Goal: Register for event/course

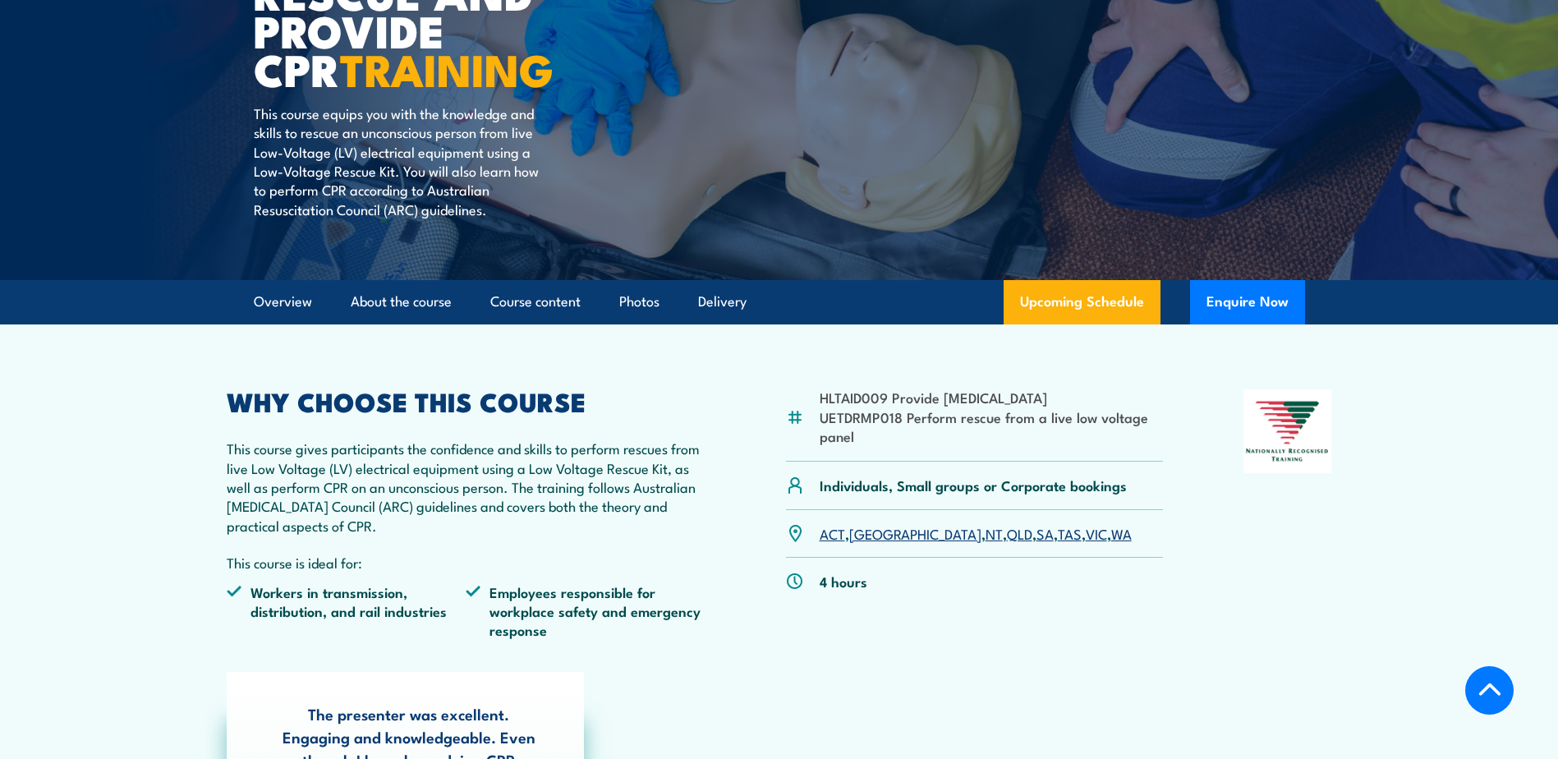
scroll to position [493, 0]
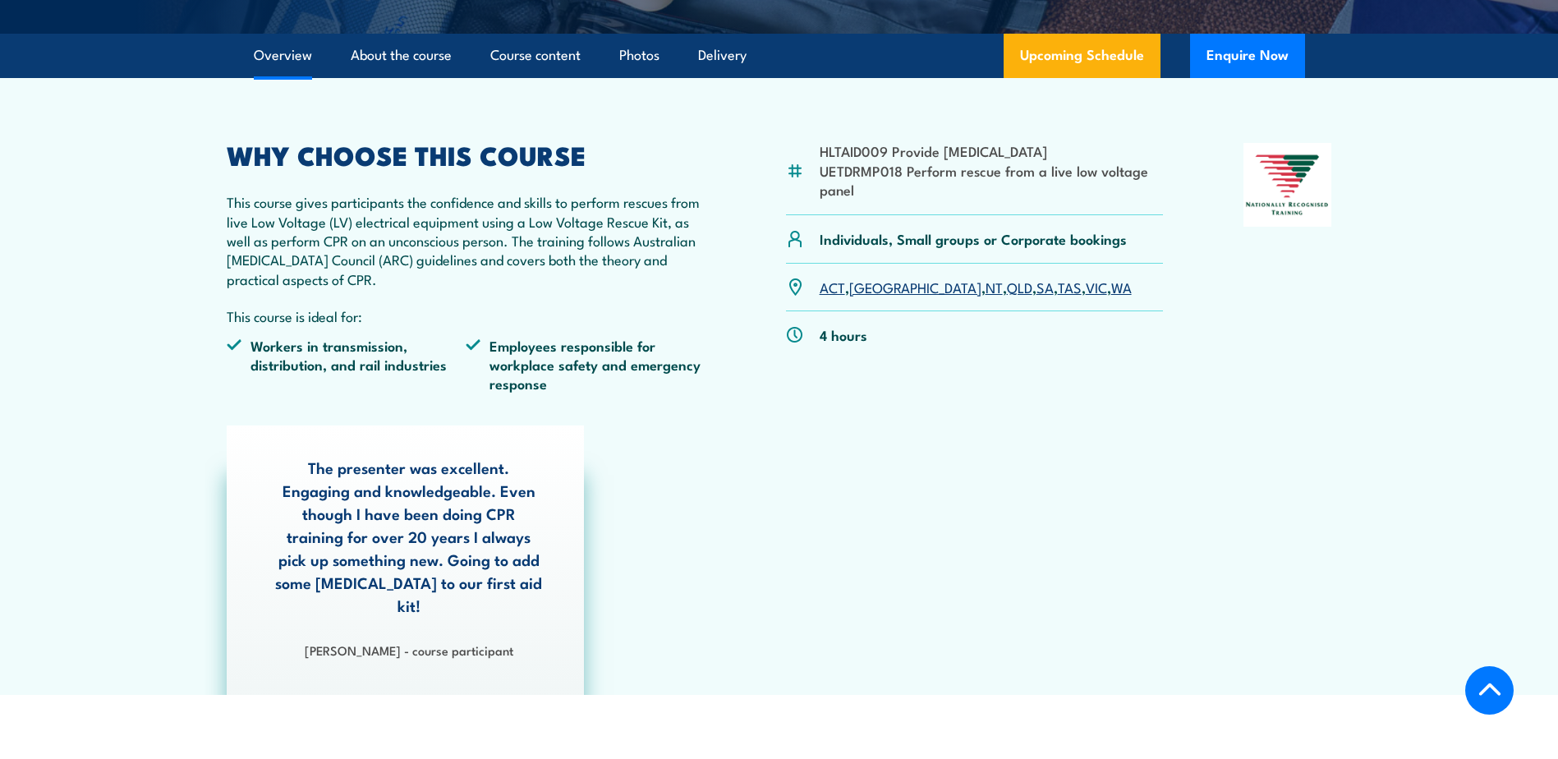
click at [1007, 286] on link "QLD" at bounding box center [1019, 287] width 25 height 20
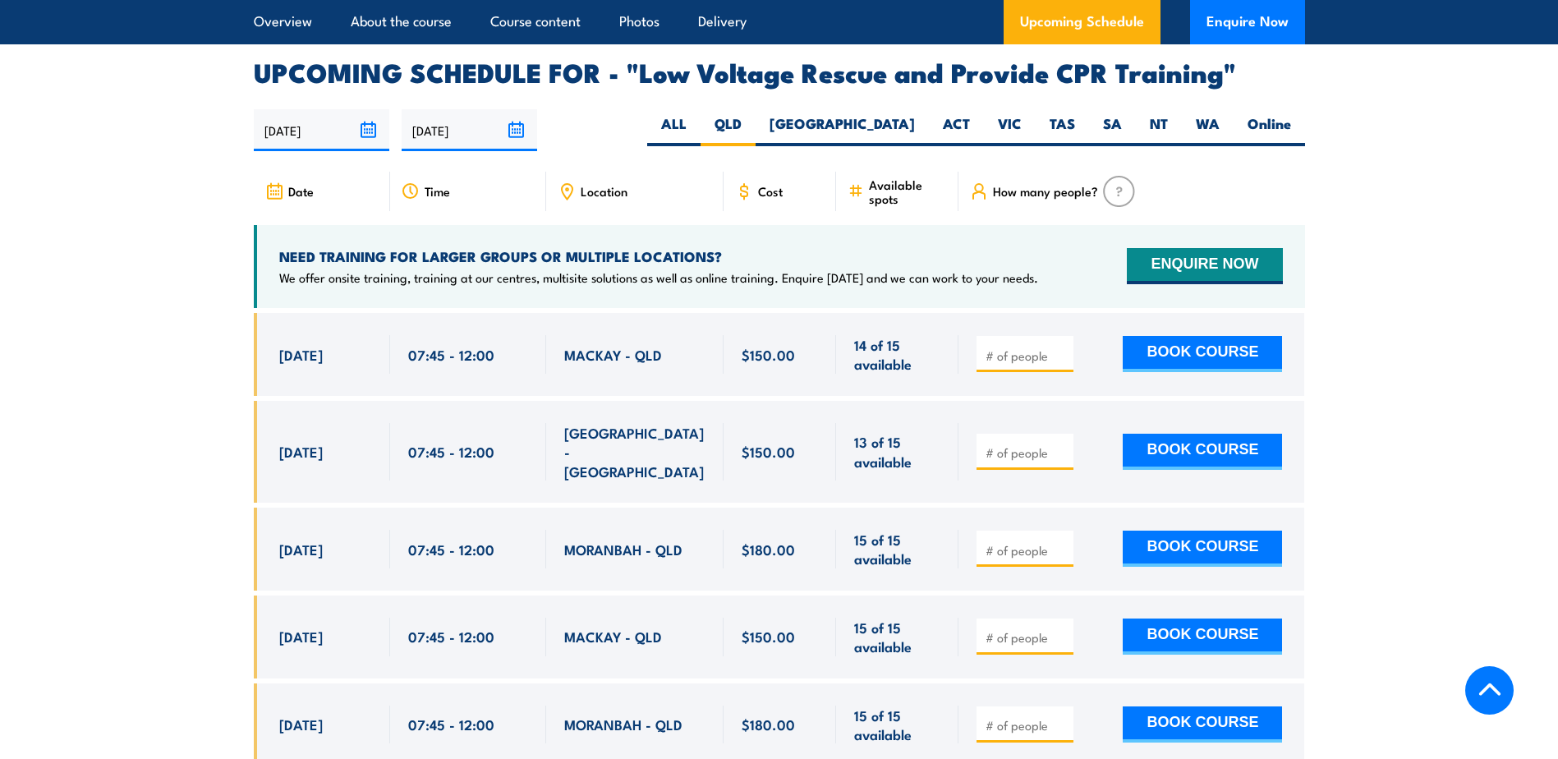
scroll to position [2846, 0]
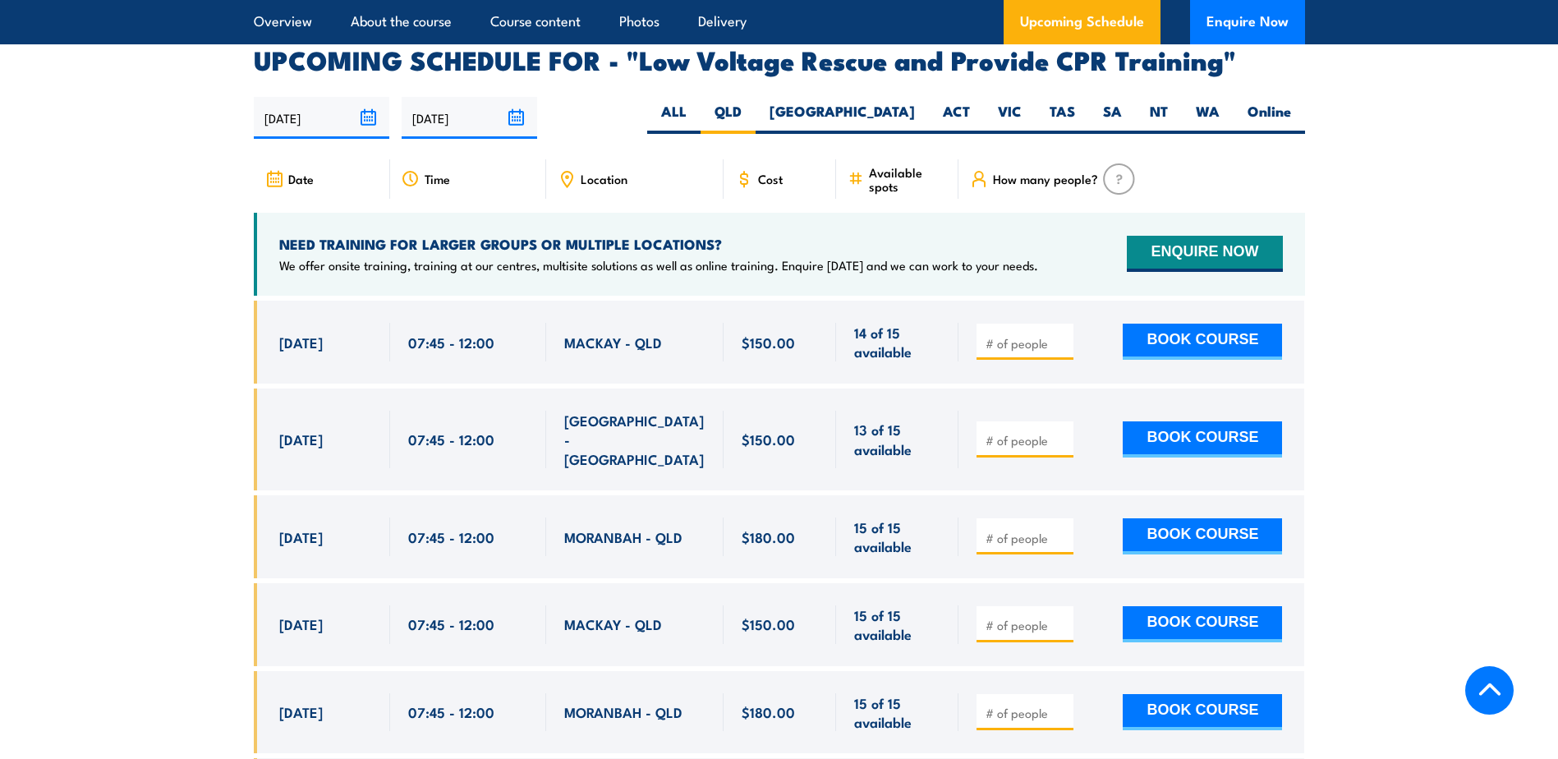
click at [594, 172] on span "Location" at bounding box center [604, 179] width 47 height 14
click at [571, 172] on icon at bounding box center [567, 179] width 11 height 15
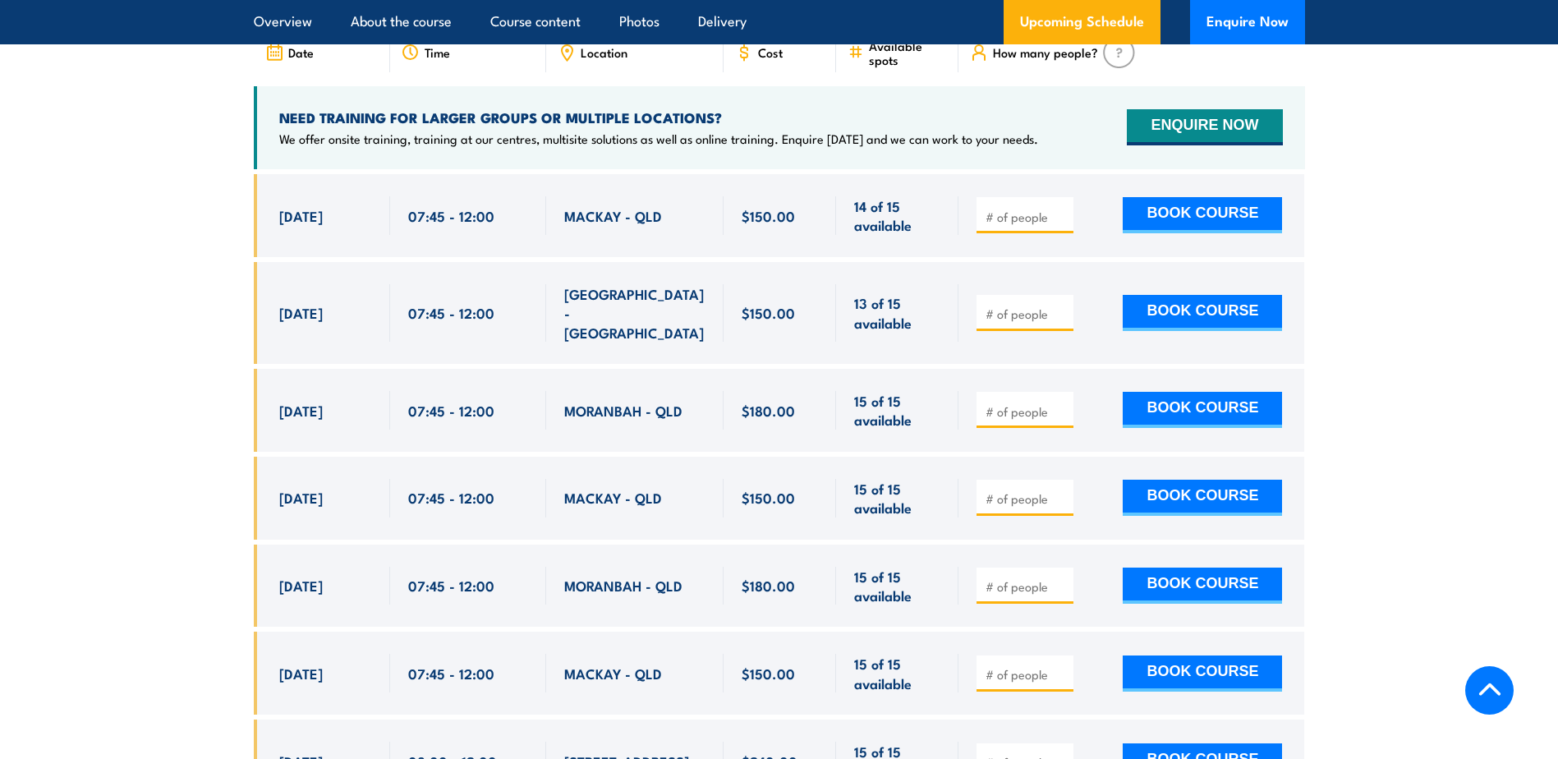
scroll to position [2764, 0]
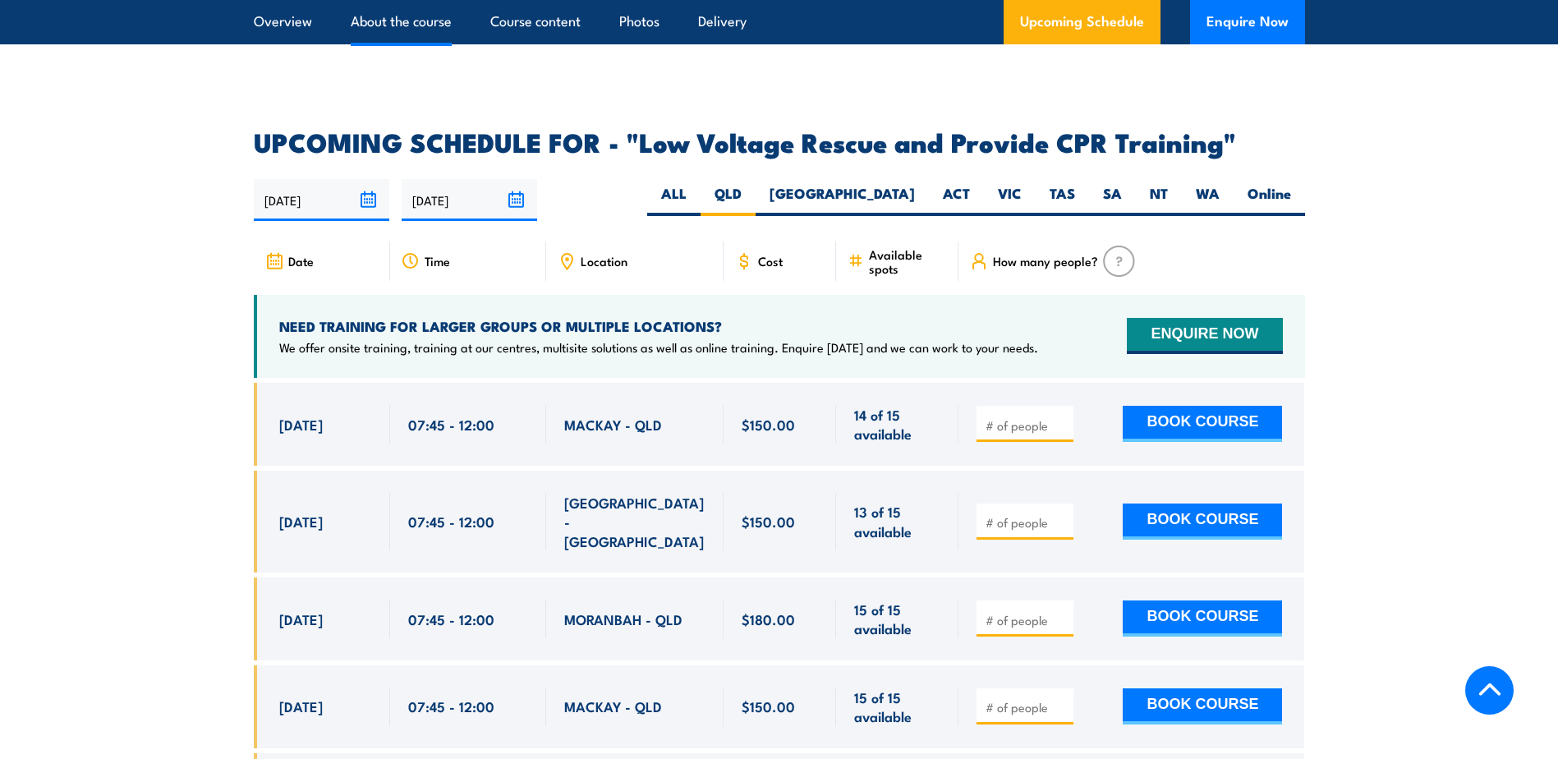
click at [407, 24] on link "About the course" at bounding box center [401, 22] width 101 height 44
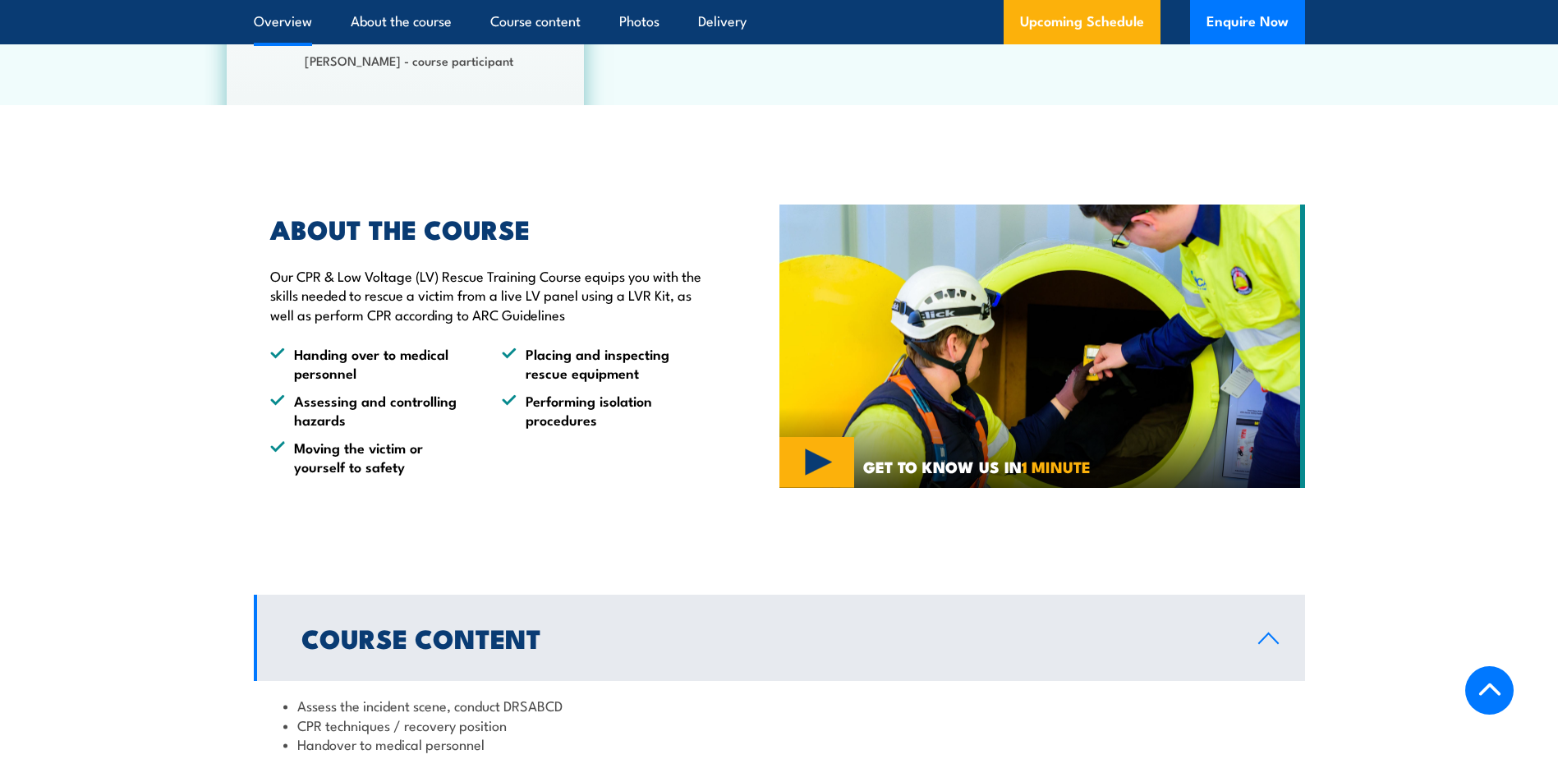
scroll to position [1165, 0]
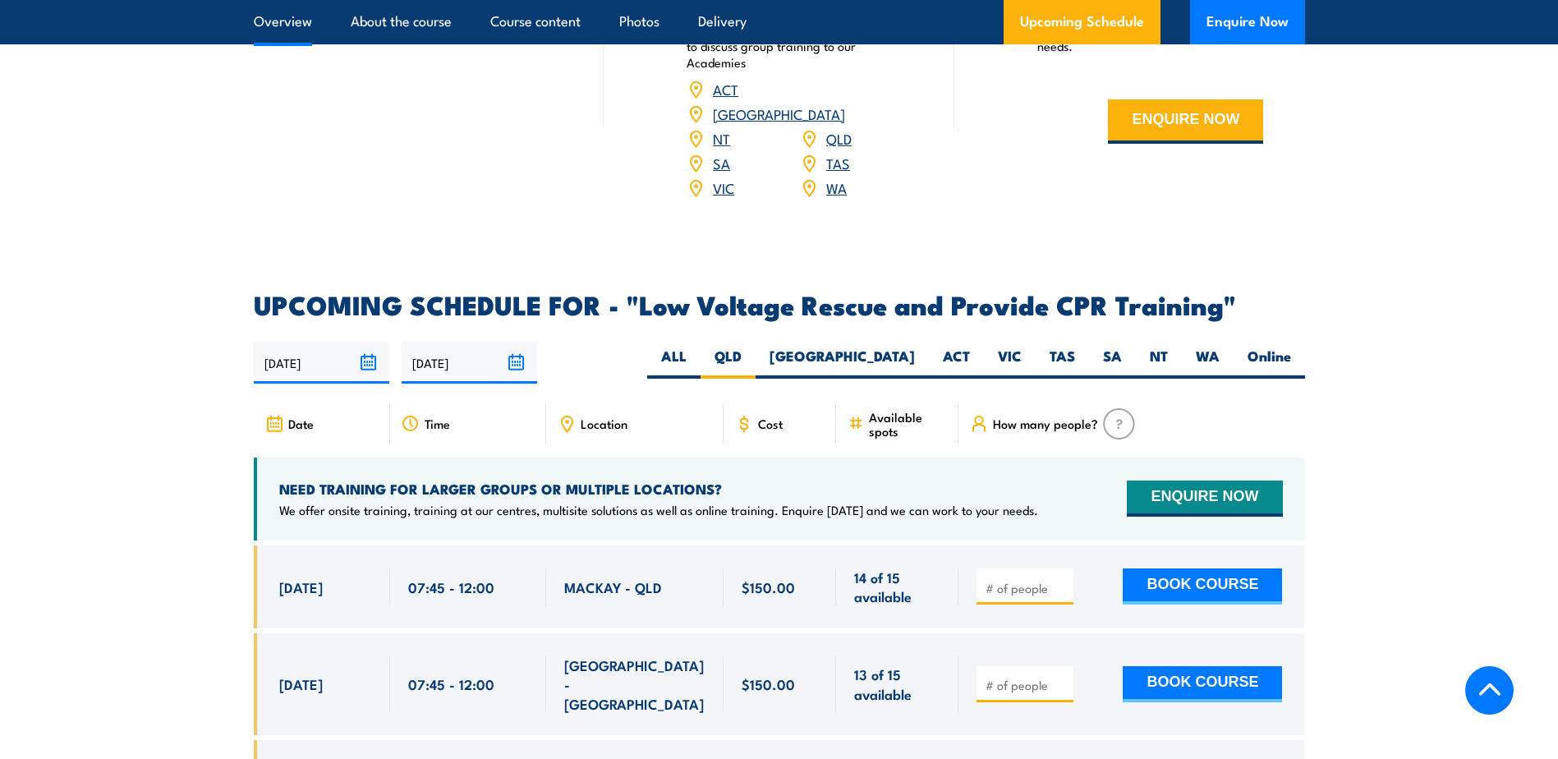
scroll to position [2687, 0]
